Goal: Information Seeking & Learning: Learn about a topic

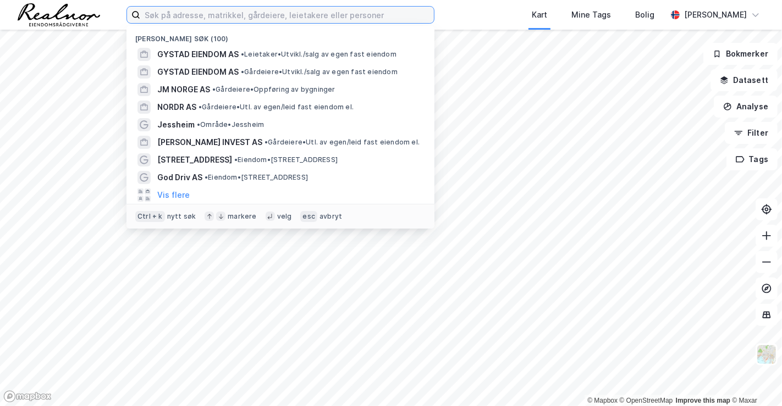
click at [265, 10] on input at bounding box center [287, 15] width 294 height 17
paste input "dypro holding"
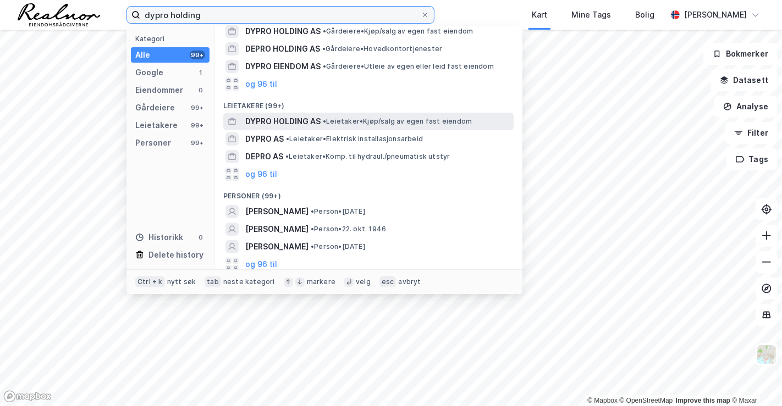
scroll to position [63, 0]
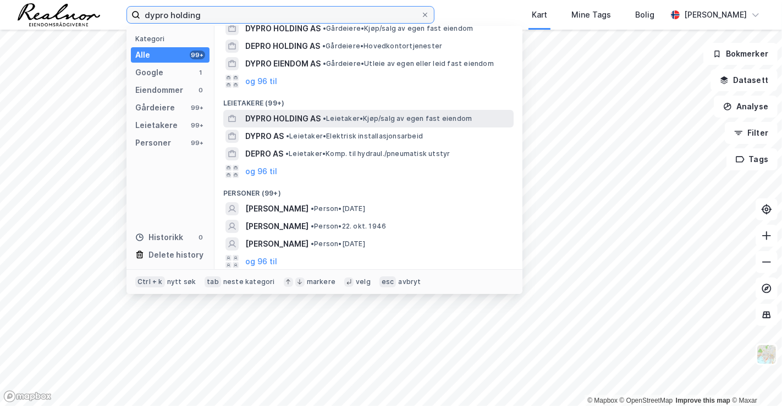
type input "dypro holding"
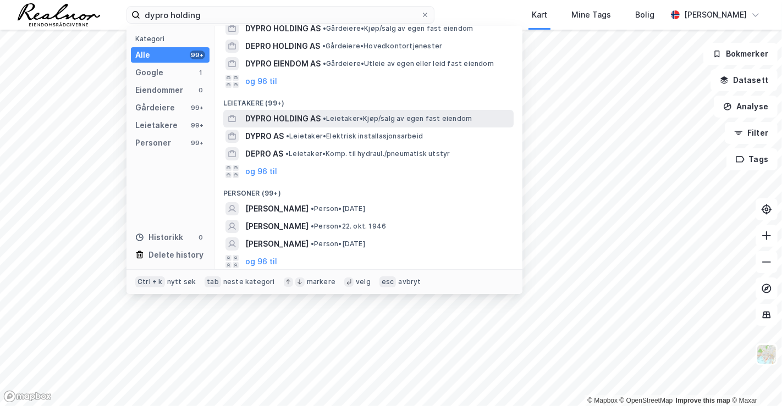
click at [300, 123] on span "DYPRO HOLDING AS" at bounding box center [282, 118] width 75 height 13
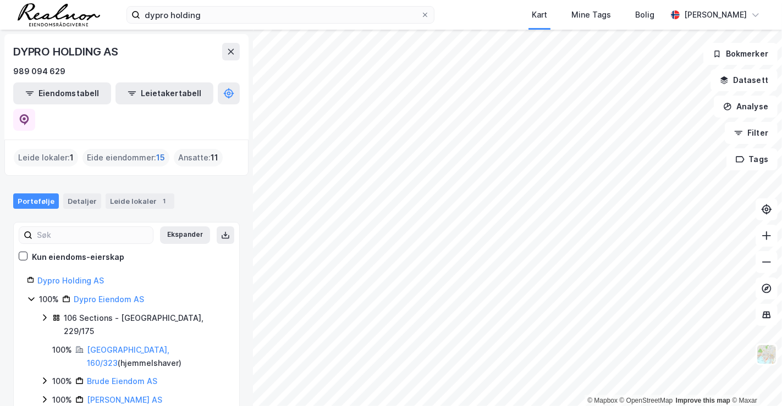
click at [156, 151] on span "15" at bounding box center [160, 157] width 9 height 13
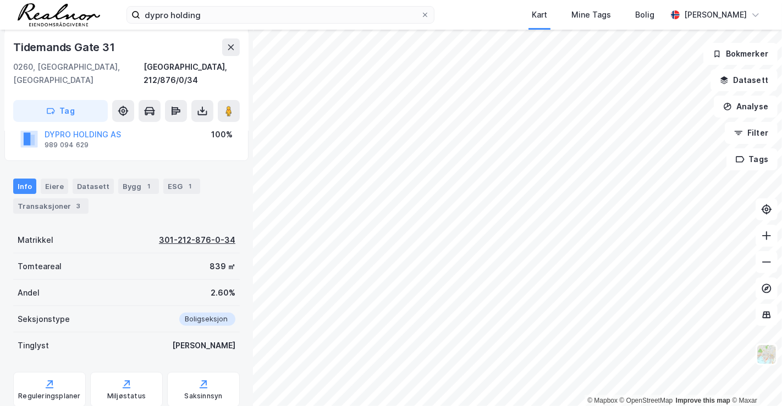
scroll to position [201, 0]
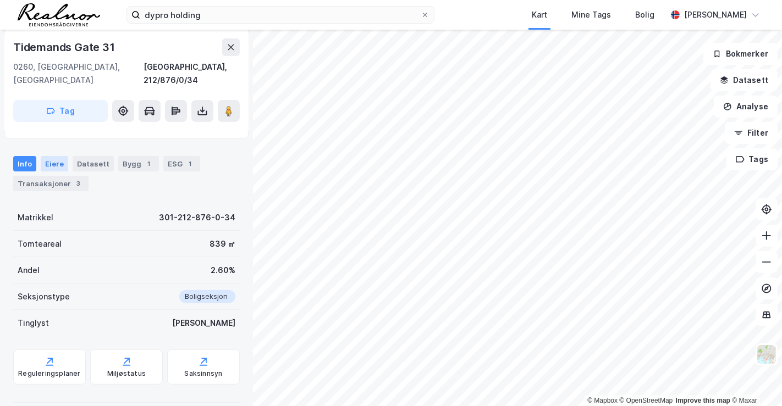
click at [56, 156] on div "Eiere" at bounding box center [55, 163] width 28 height 15
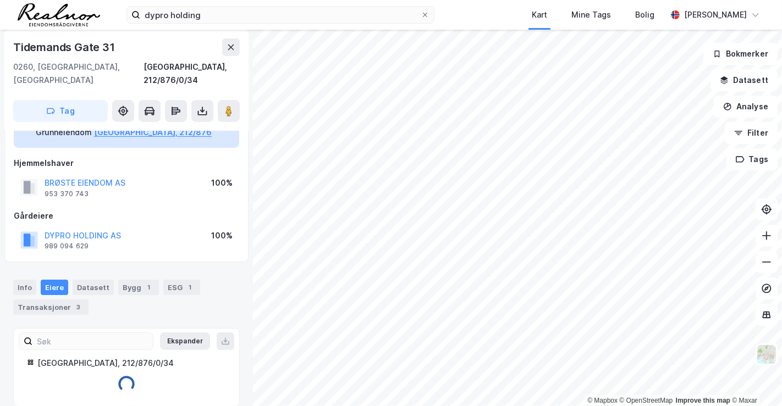
scroll to position [111, 0]
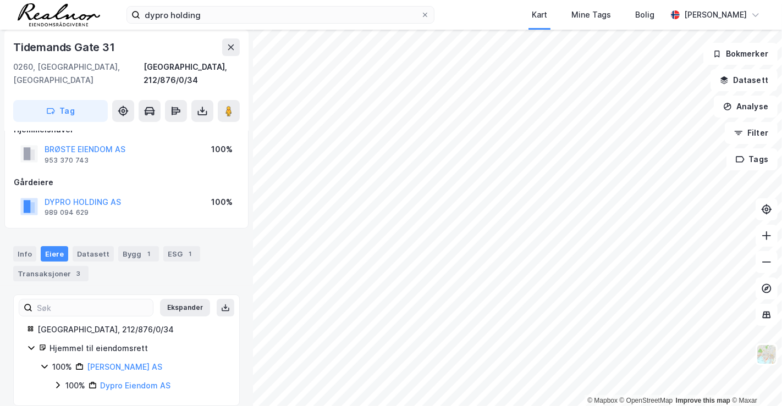
click at [31, 347] on icon at bounding box center [31, 349] width 6 height 4
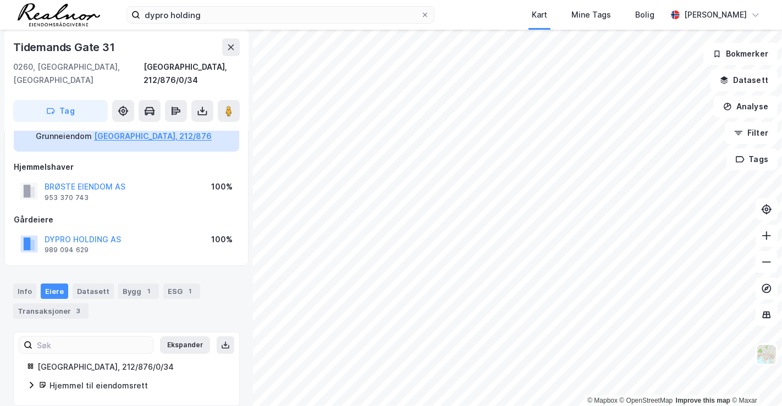
scroll to position [0, 0]
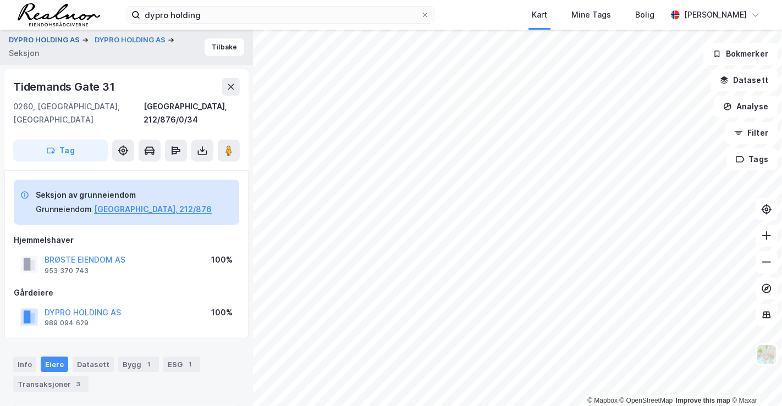
click at [53, 40] on button "DYPRO HOLDING AS" at bounding box center [45, 40] width 73 height 11
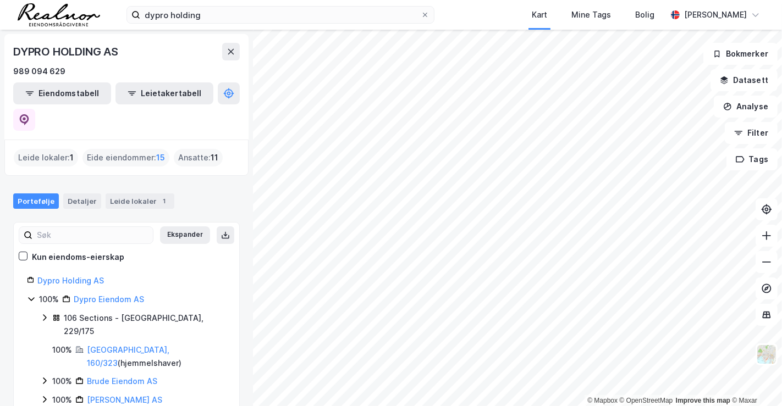
click at [42, 314] on icon at bounding box center [44, 318] width 9 height 9
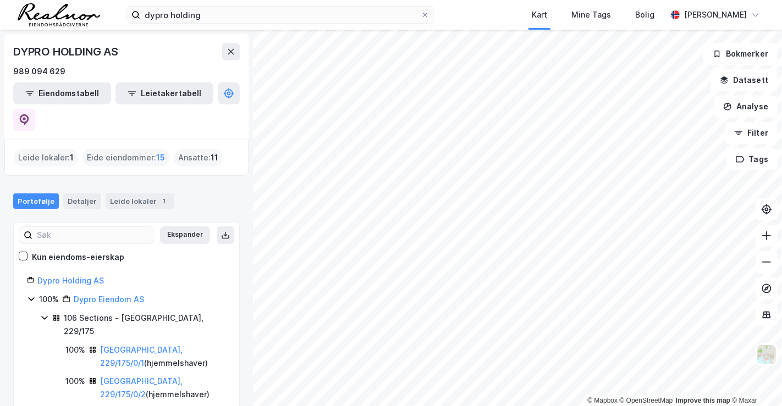
scroll to position [90, 0]
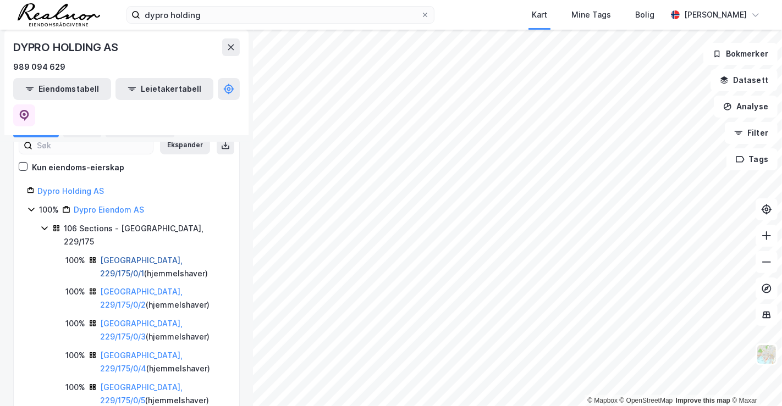
click at [153, 256] on link "[GEOGRAPHIC_DATA], 229/175/0/1" at bounding box center [141, 267] width 83 height 23
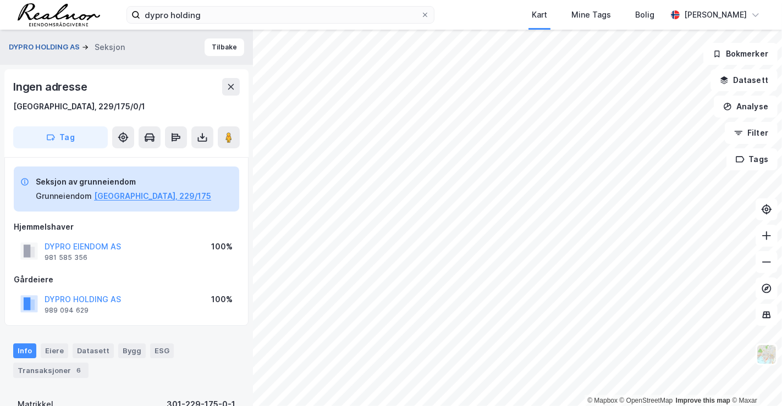
click at [37, 50] on button "DYPRO HOLDING AS" at bounding box center [45, 47] width 73 height 11
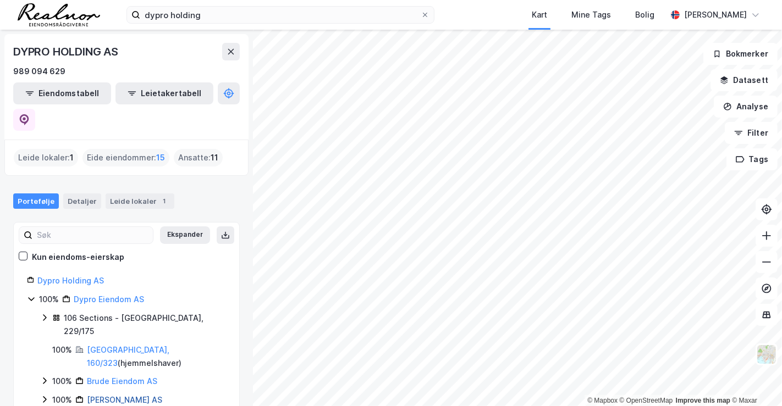
scroll to position [287, 0]
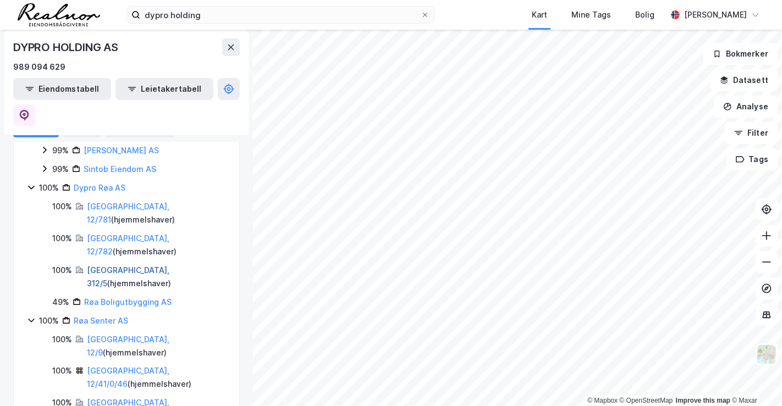
click at [92, 266] on link "[GEOGRAPHIC_DATA], 312/5" at bounding box center [128, 277] width 83 height 23
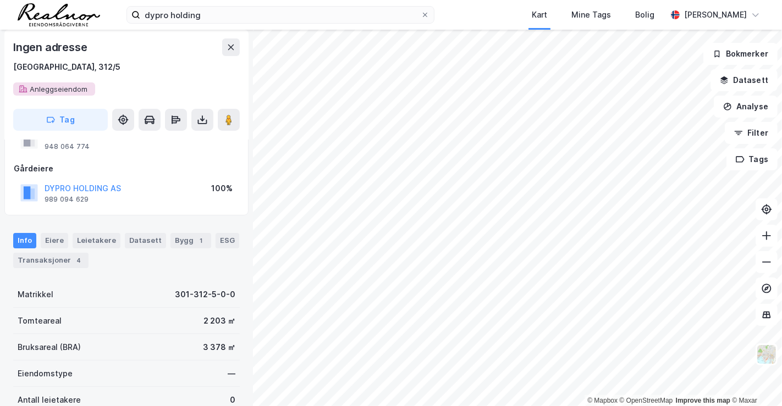
scroll to position [78, 0]
click at [0, 0] on button "DYPRO HOLDING AS" at bounding box center [0, 0] width 0 height 0
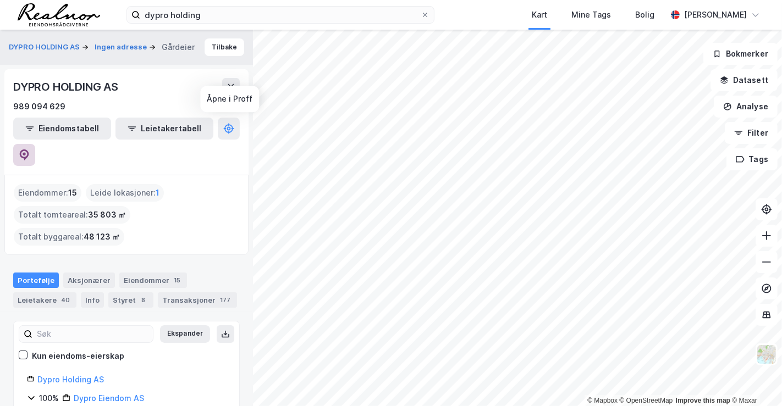
click at [30, 150] on icon at bounding box center [24, 155] width 11 height 11
